Goal: Transaction & Acquisition: Purchase product/service

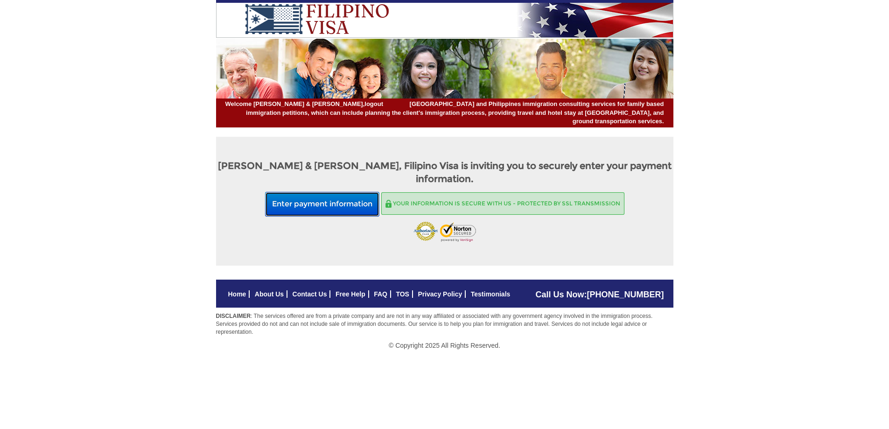
click at [321, 192] on button "Enter payment information" at bounding box center [322, 204] width 114 height 25
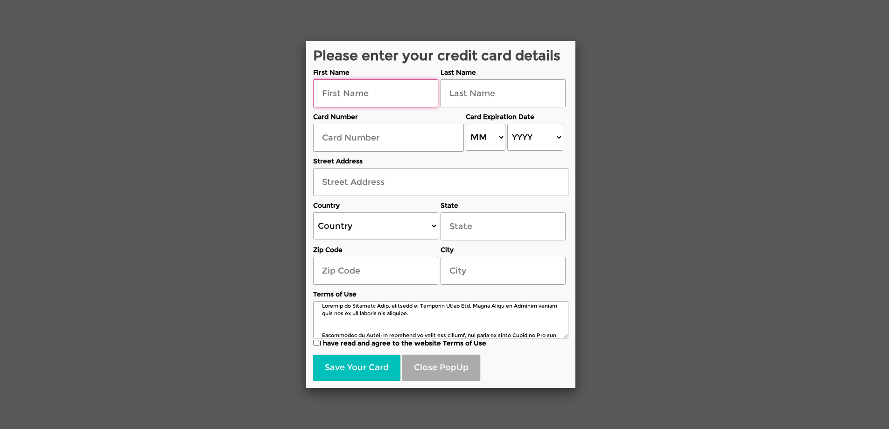
click at [352, 96] on input "text" at bounding box center [375, 93] width 125 height 28
type input "steve"
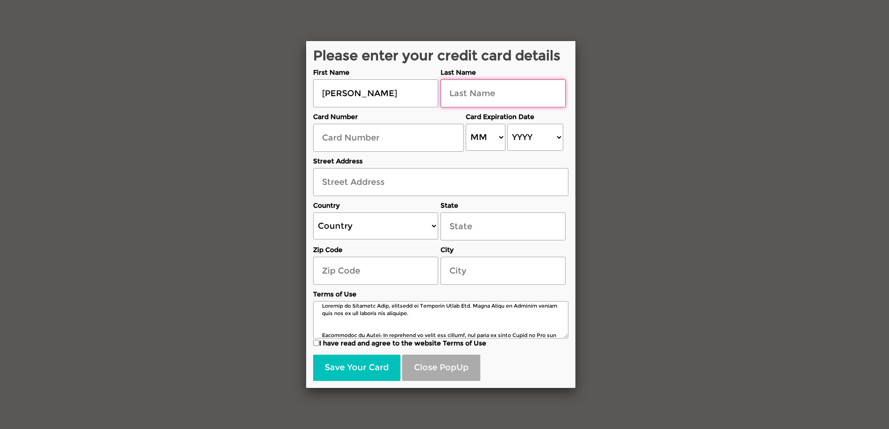
click at [474, 98] on input "text" at bounding box center [503, 93] width 125 height 28
type input "fowler"
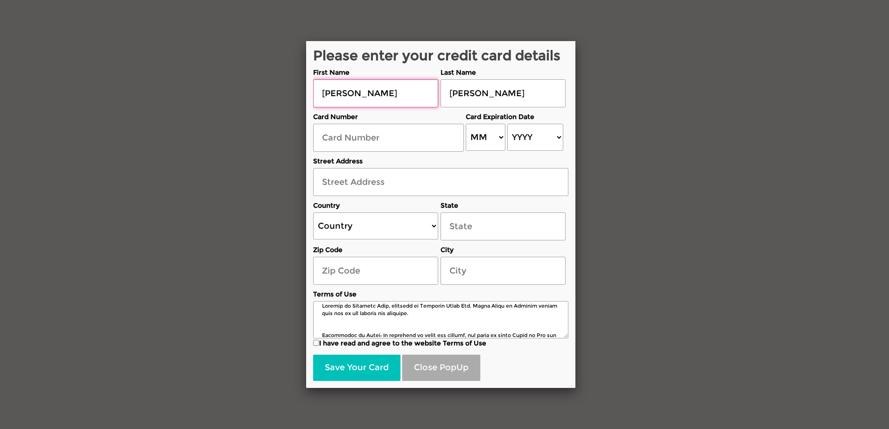
click at [349, 93] on input "steve" at bounding box center [375, 93] width 125 height 28
type input "steven"
click at [340, 140] on input "text" at bounding box center [388, 138] width 151 height 28
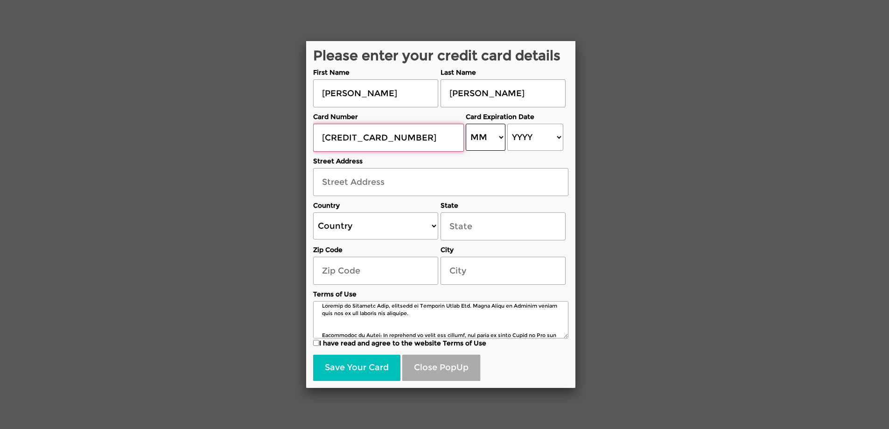
type input "5289770002760352"
click at [490, 135] on select "MM 01 02 03 04 05 06 07 08 09 10 11 12" at bounding box center [486, 137] width 40 height 27
select select "05"
click at [466, 124] on select "MM 01 02 03 04 05 06 07 08 09 10 11 12" at bounding box center [486, 137] width 40 height 27
click at [559, 135] on select "YYYY 2025 2026 2027 2028 2029 2030 2031 2032 2033 2034 2035 2036 2037 2038 2039…" at bounding box center [535, 137] width 56 height 27
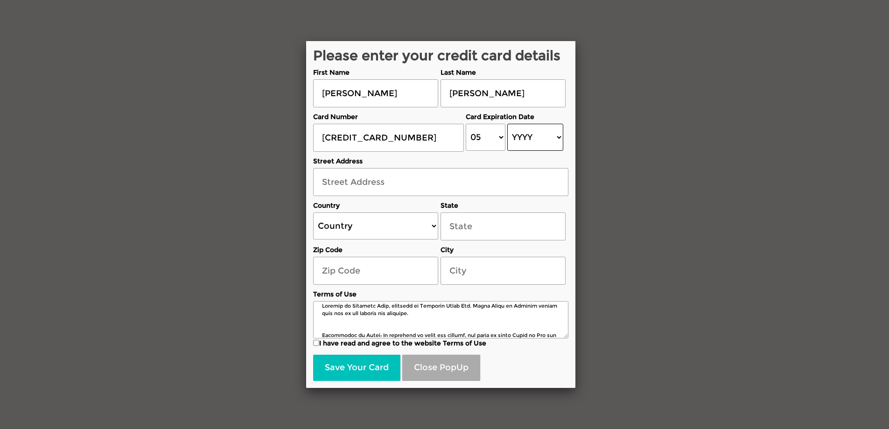
select select "2028"
click at [507, 124] on select "YYYY 2025 2026 2027 2028 2029 2030 2031 2032 2033 2034 2035 2036 2037 2038 2039…" at bounding box center [535, 137] width 56 height 27
click at [331, 182] on input "text" at bounding box center [440, 182] width 255 height 28
type input "116 Bessey Ridge Rd"
type input "[US_STATE]"
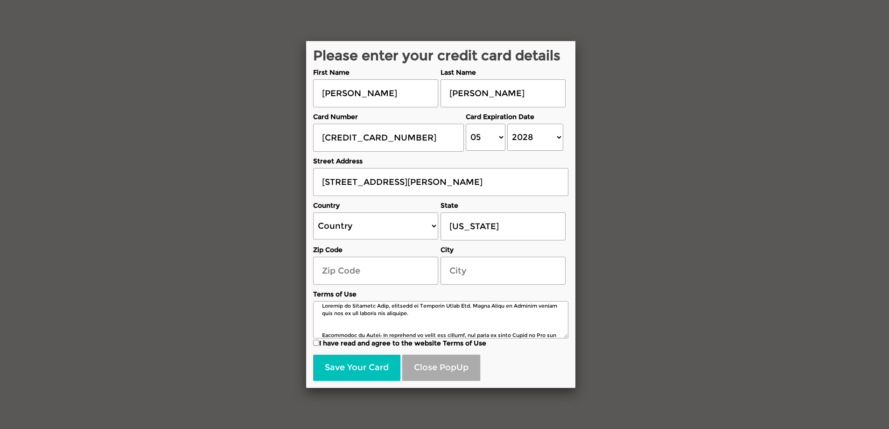
type input "04910"
type input "Albion"
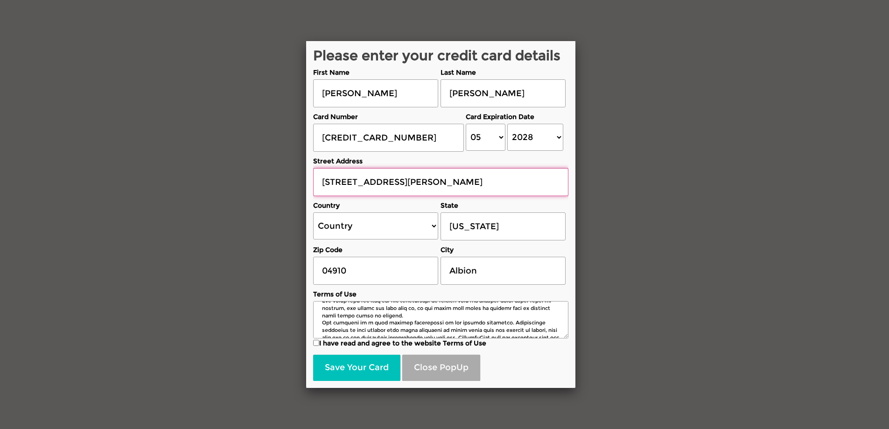
scroll to position [259, 0]
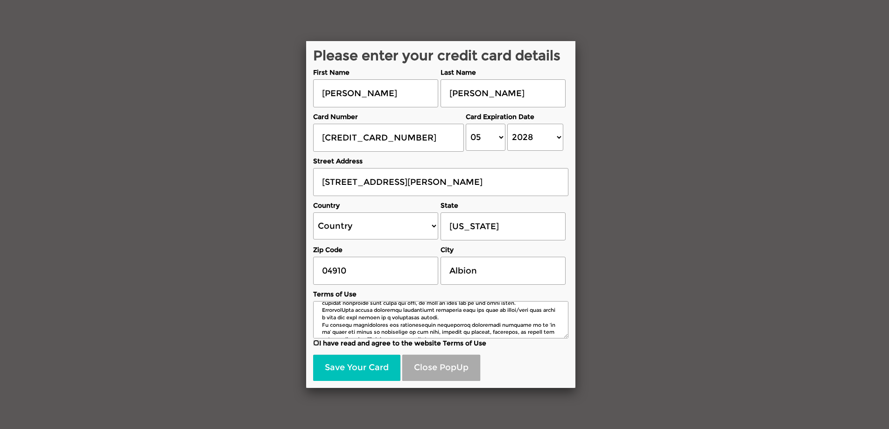
click at [316, 341] on input "I have read and agree to the website Terms of Use" at bounding box center [316, 343] width 6 height 6
checkbox input "true"
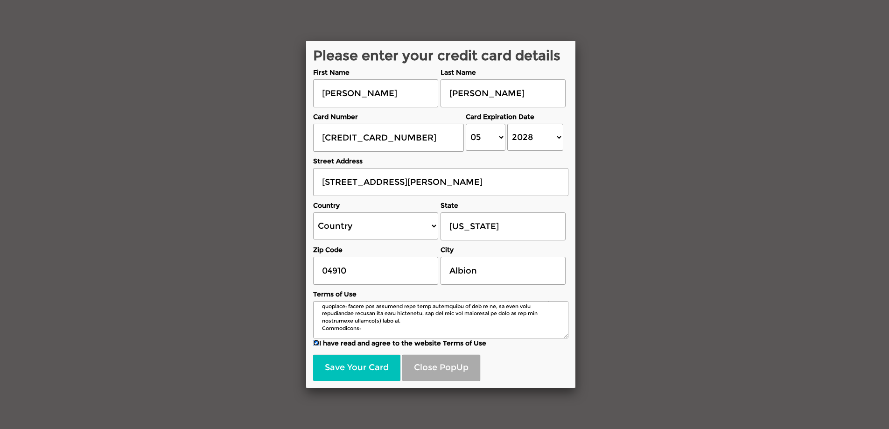
scroll to position [426, 0]
click at [347, 367] on button "Save Your Card" at bounding box center [356, 368] width 87 height 26
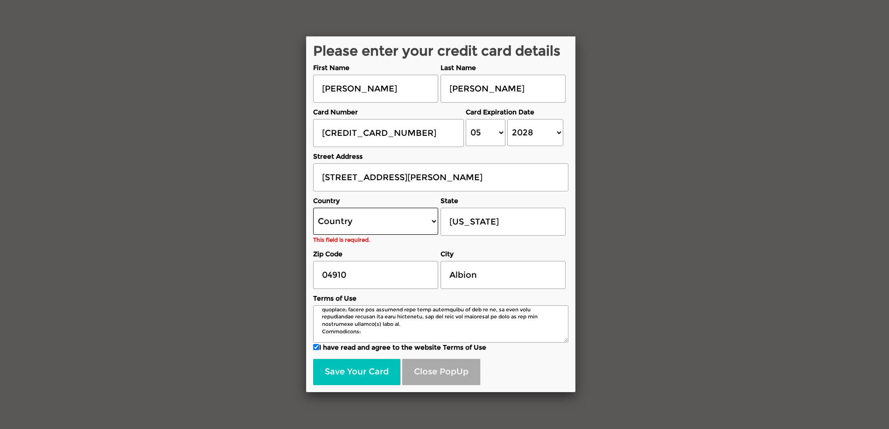
click at [432, 222] on select "Country United States Canada Australia New Zealand United Kingdom Ireland Germa…" at bounding box center [375, 221] width 125 height 27
select select "US"
click at [313, 208] on select "Country United States Canada Australia New Zealand United Kingdom Ireland Germa…" at bounding box center [375, 221] width 125 height 27
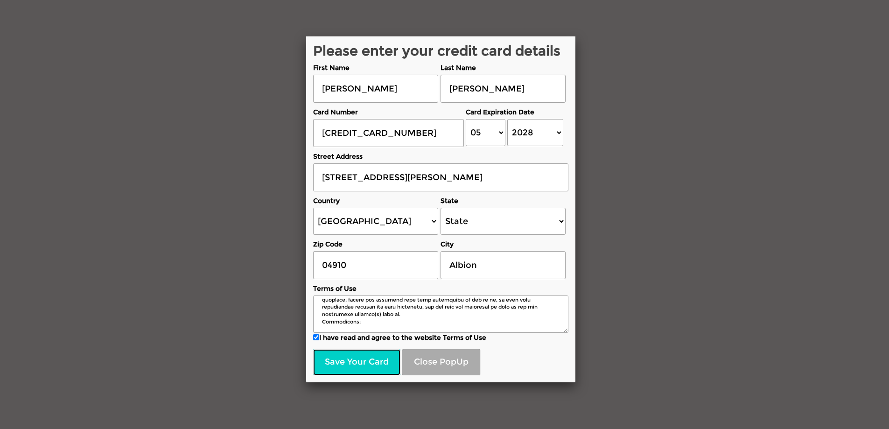
click at [352, 359] on button "Save Your Card" at bounding box center [356, 362] width 87 height 26
